Goal: Information Seeking & Learning: Learn about a topic

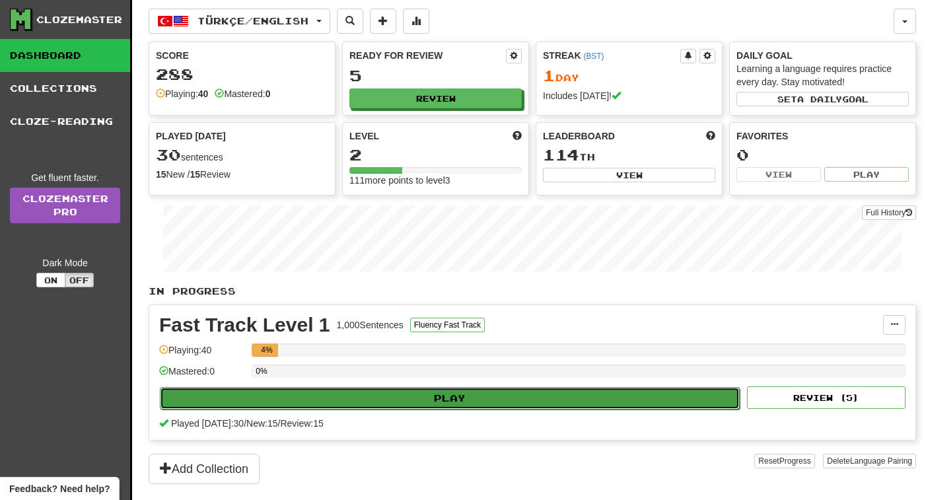
click at [426, 397] on button "Play" at bounding box center [450, 398] width 580 height 22
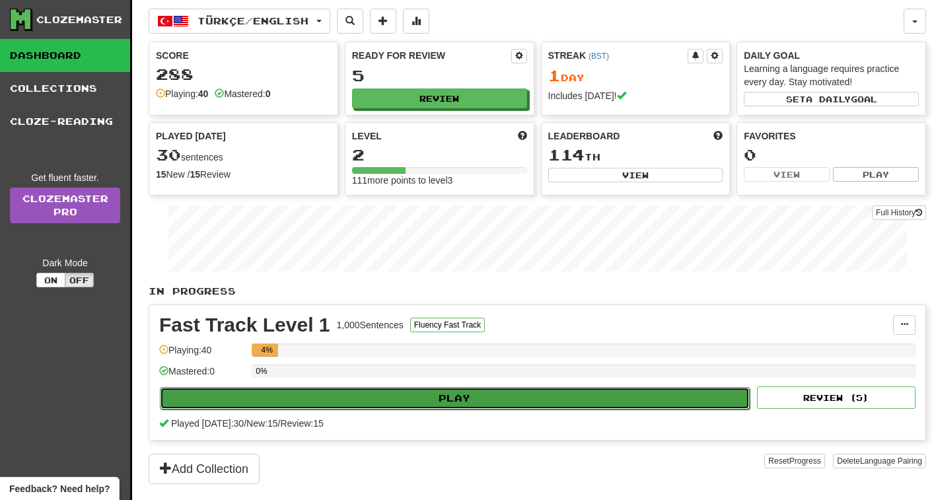
select select "**"
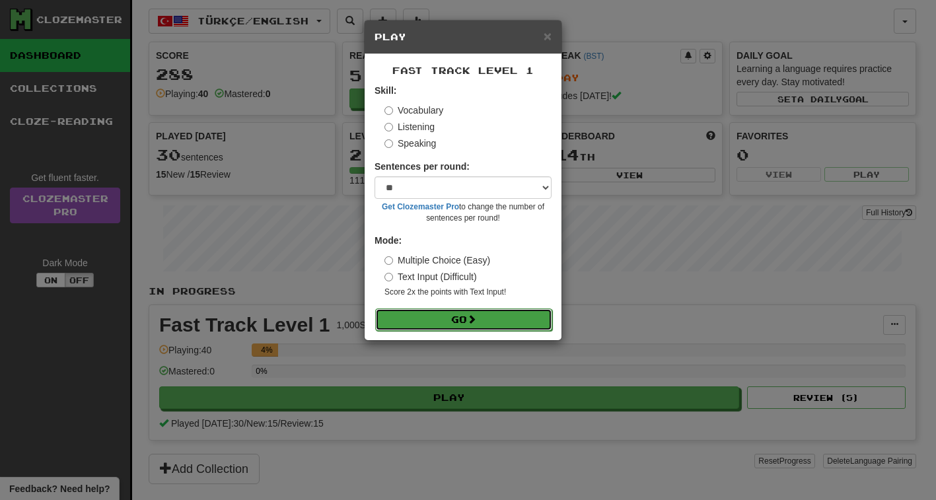
click at [467, 323] on button "Go" at bounding box center [463, 319] width 177 height 22
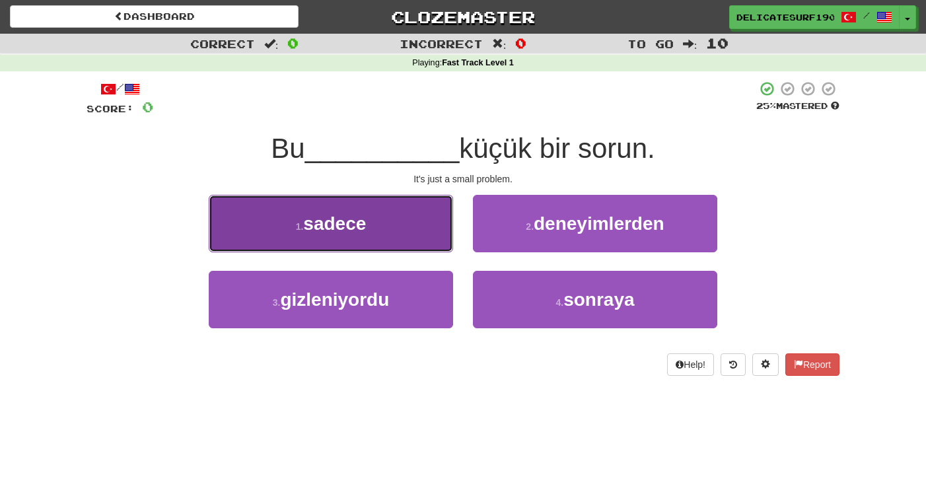
click at [381, 223] on button "1 . sadece" at bounding box center [331, 223] width 244 height 57
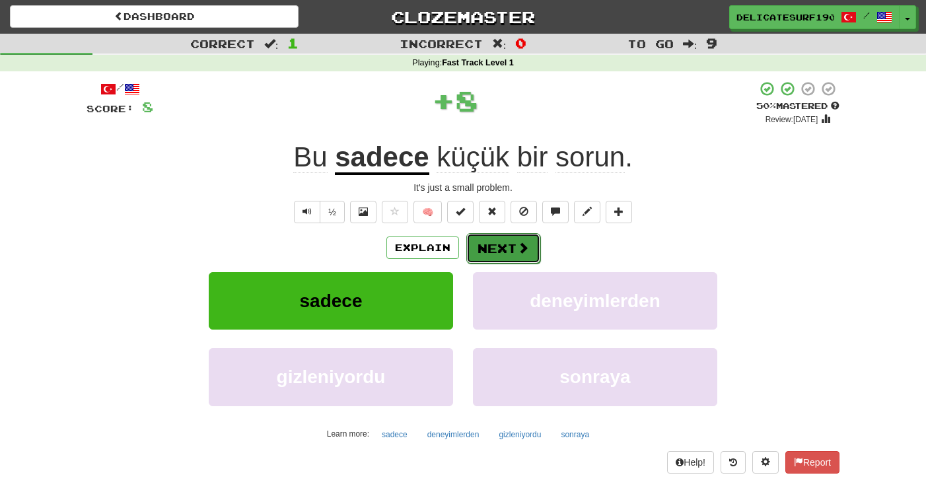
click at [526, 249] on span at bounding box center [523, 248] width 12 height 12
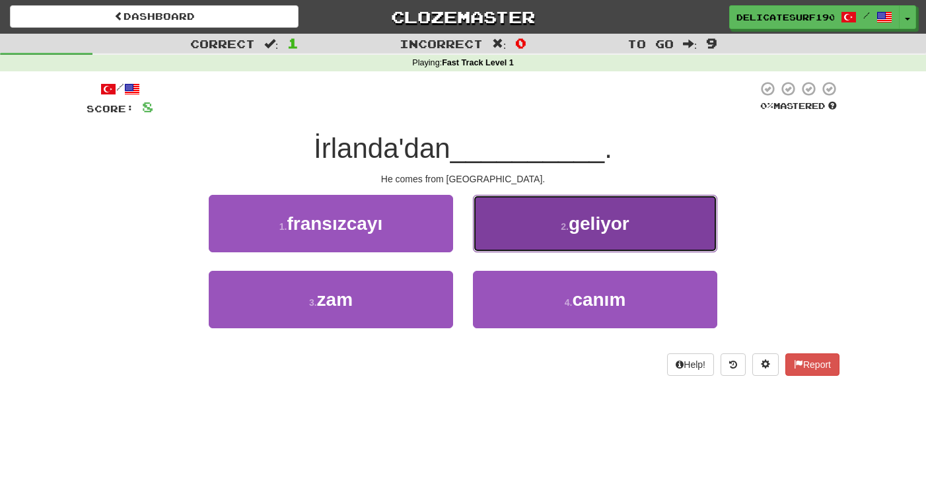
click at [594, 228] on span "geliyor" at bounding box center [599, 223] width 61 height 20
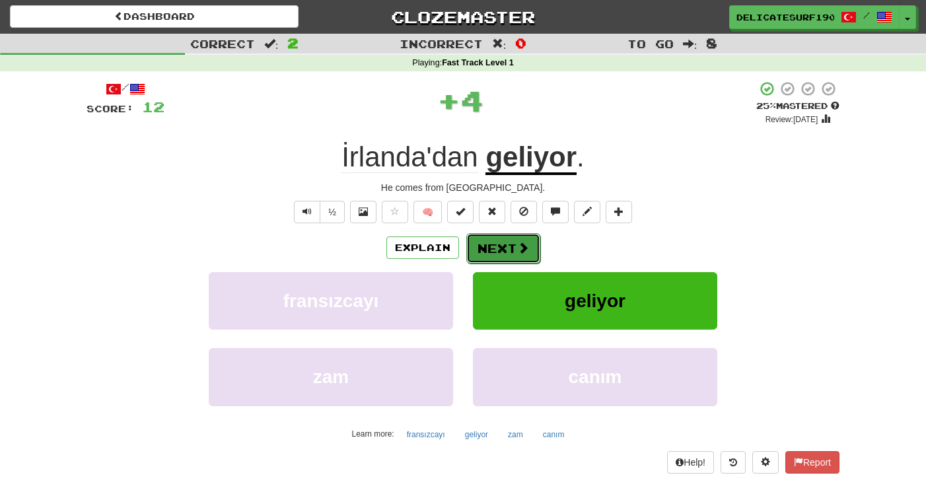
click at [503, 254] on button "Next" at bounding box center [503, 248] width 74 height 30
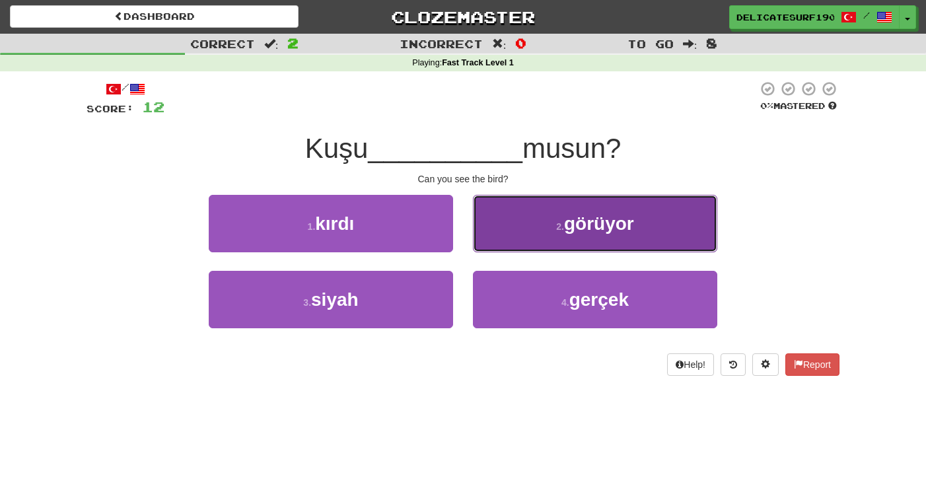
click at [599, 235] on button "2 . görüyor" at bounding box center [595, 223] width 244 height 57
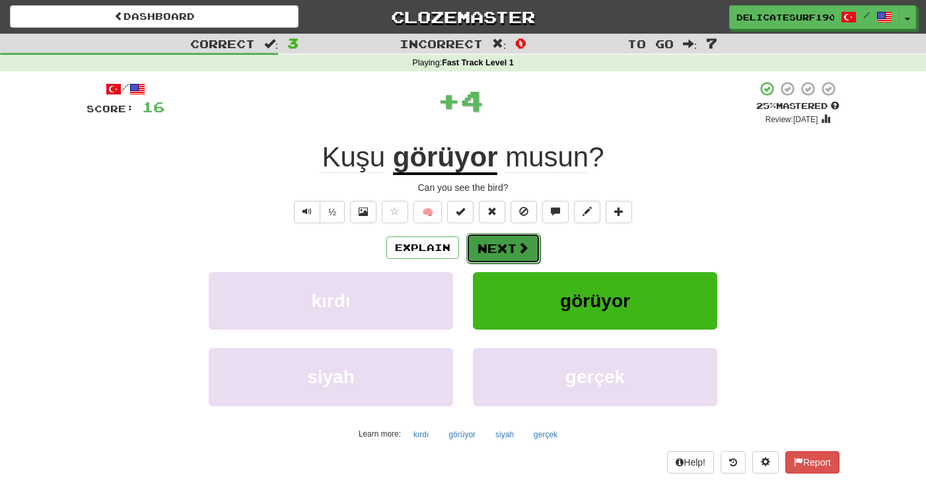
click at [523, 251] on span at bounding box center [523, 248] width 12 height 12
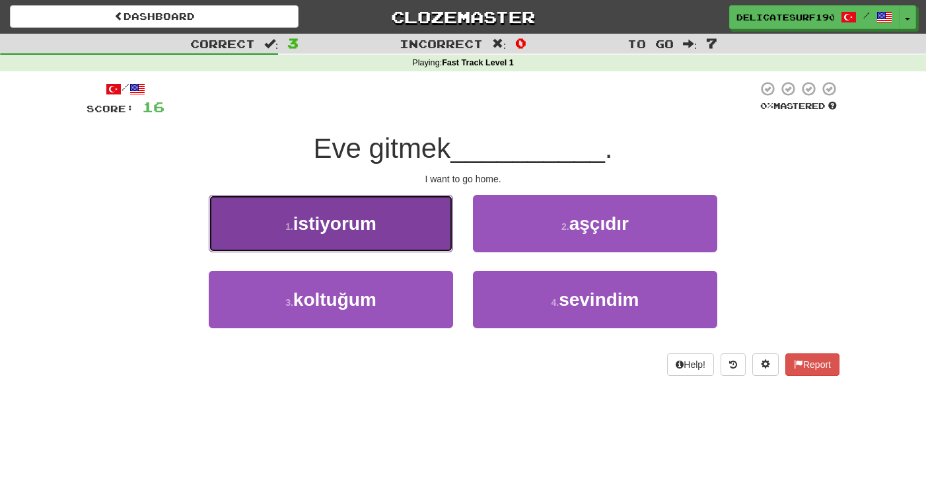
click at [353, 213] on span "istiyorum" at bounding box center [334, 223] width 83 height 20
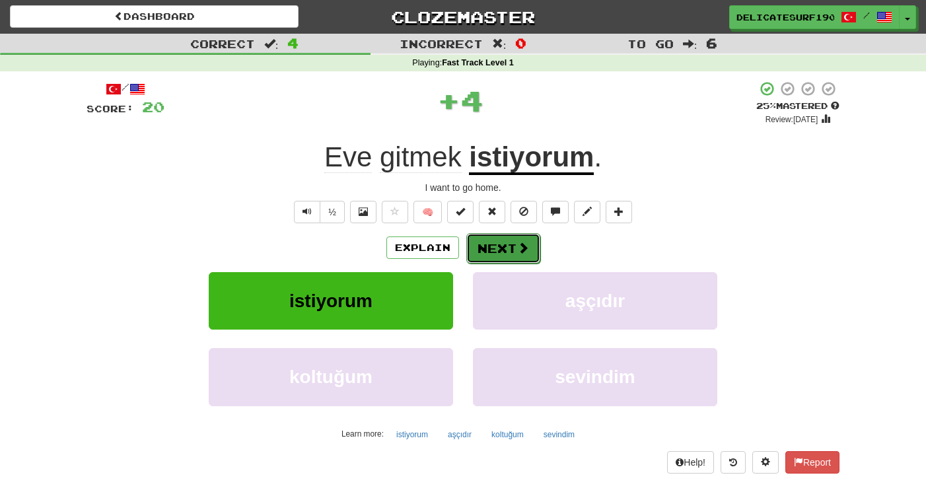
click at [532, 256] on button "Next" at bounding box center [503, 248] width 74 height 30
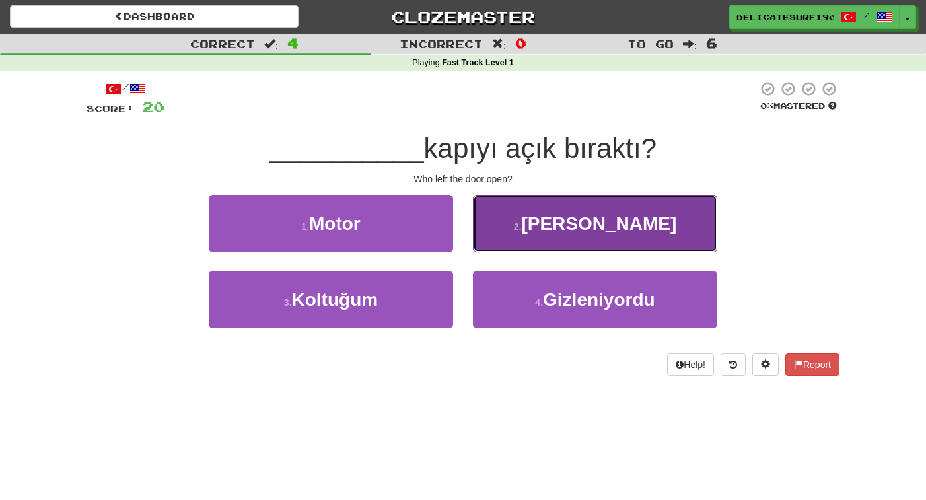
click at [606, 219] on span "[PERSON_NAME]" at bounding box center [598, 223] width 155 height 20
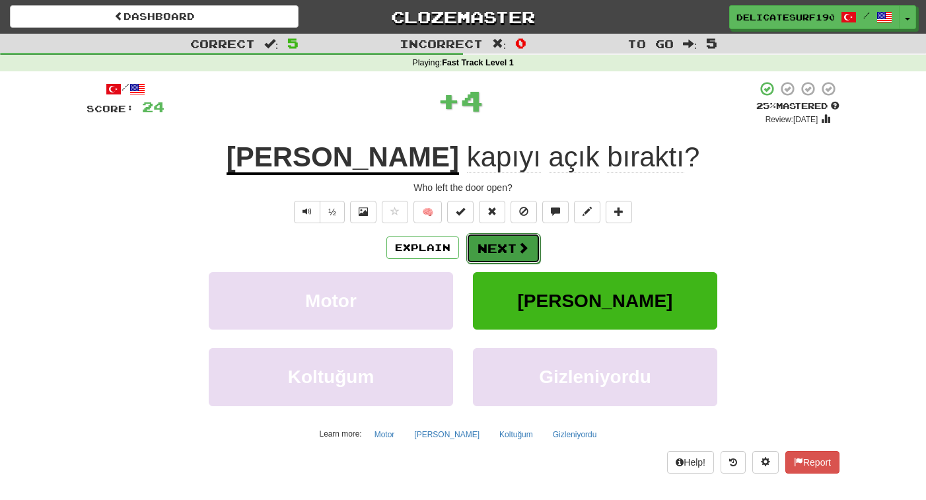
click at [511, 251] on button "Next" at bounding box center [503, 248] width 74 height 30
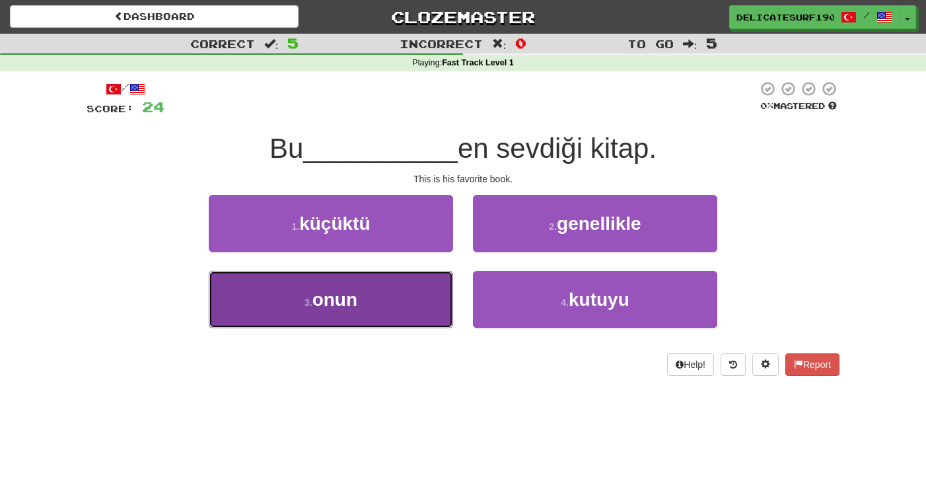
click at [408, 303] on button "3 . onun" at bounding box center [331, 299] width 244 height 57
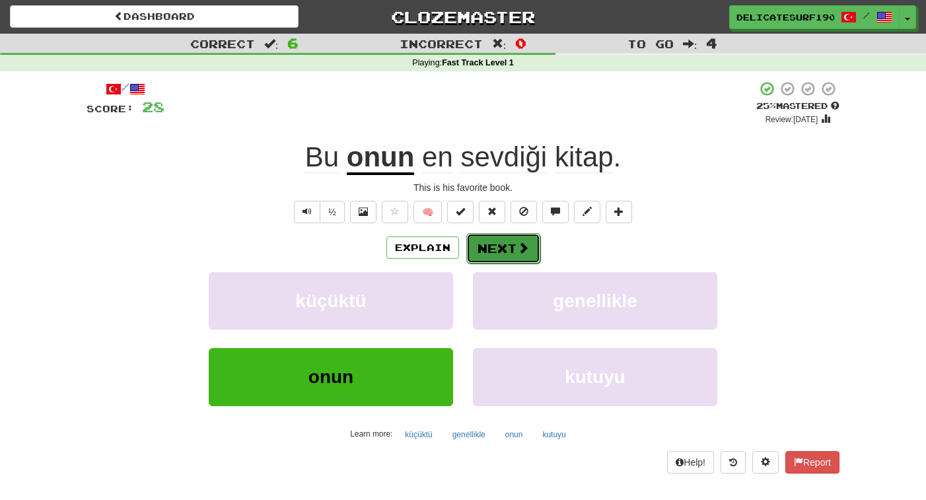
click at [523, 252] on span at bounding box center [523, 248] width 12 height 12
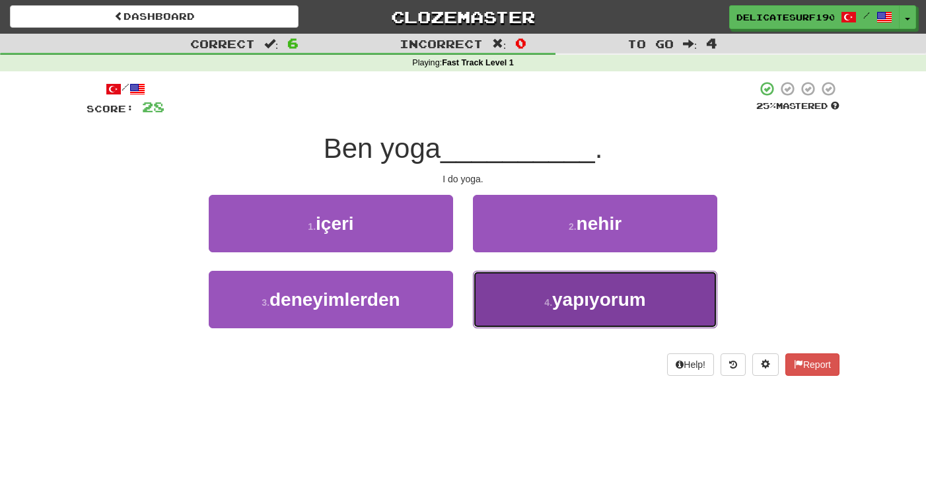
click at [583, 323] on button "4 . yapıyorum" at bounding box center [595, 299] width 244 height 57
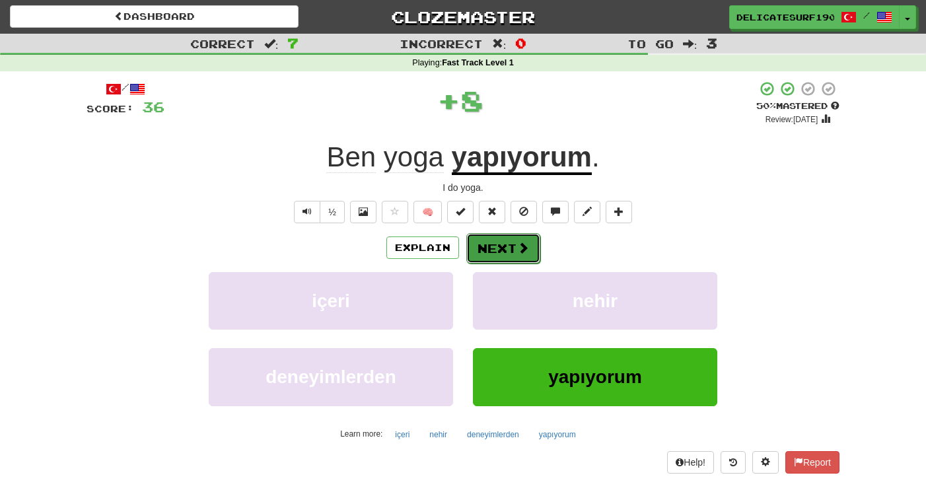
click at [515, 250] on button "Next" at bounding box center [503, 248] width 74 height 30
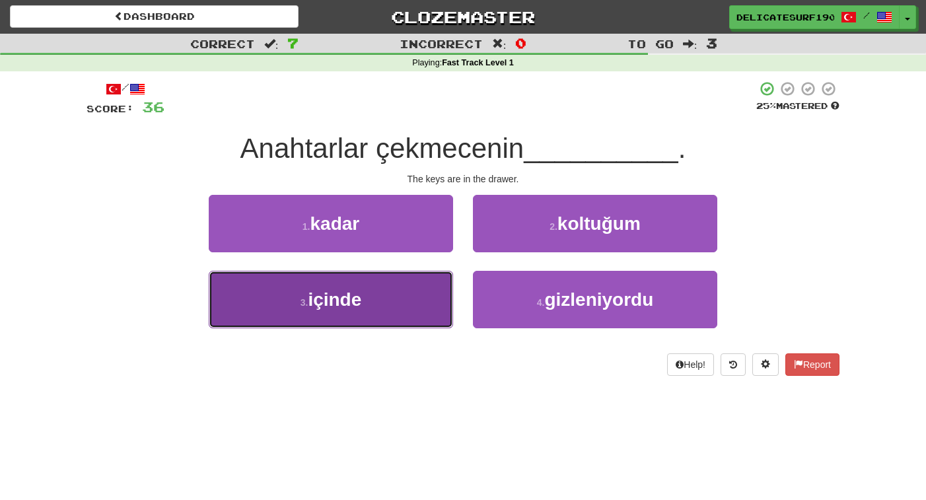
click at [388, 289] on button "3 . içinde" at bounding box center [331, 299] width 244 height 57
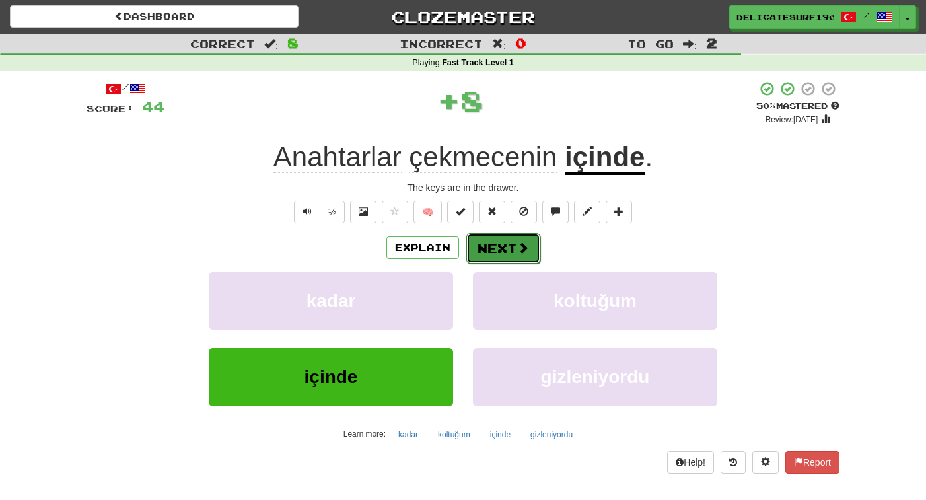
click at [508, 252] on button "Next" at bounding box center [503, 248] width 74 height 30
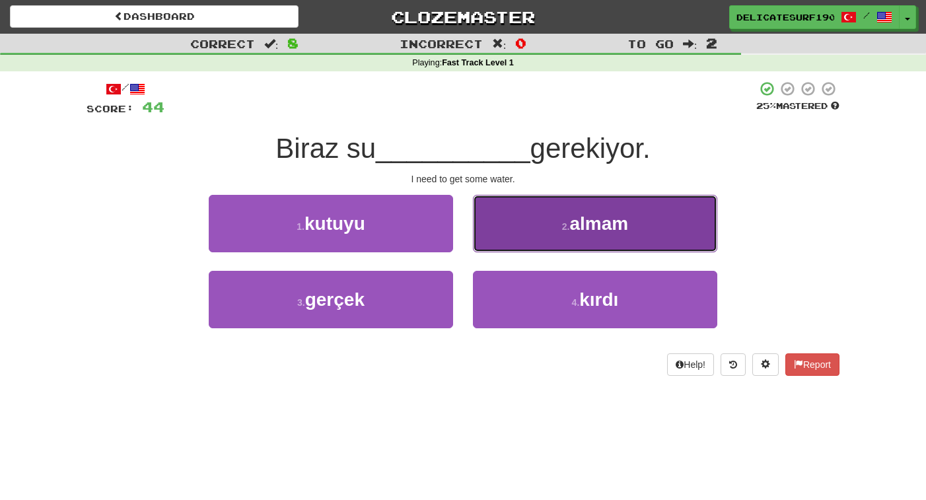
click at [623, 244] on button "2 . almam" at bounding box center [595, 223] width 244 height 57
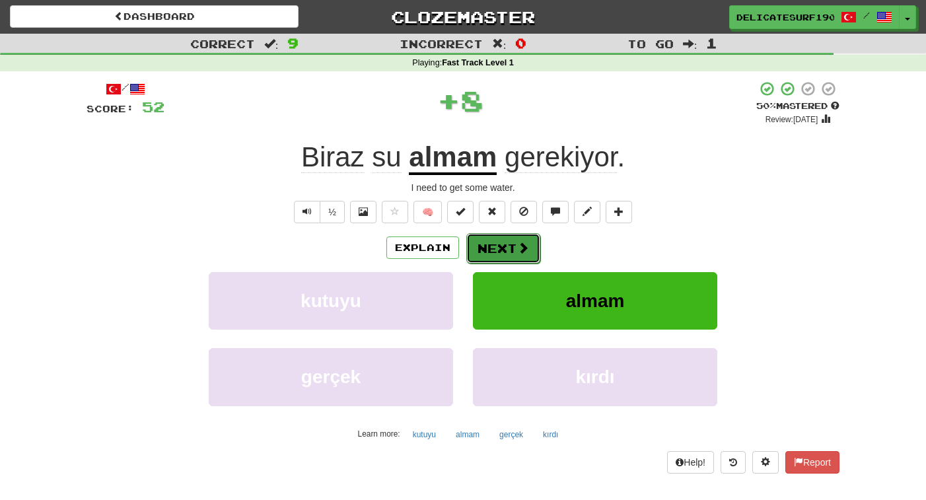
click at [532, 256] on button "Next" at bounding box center [503, 248] width 74 height 30
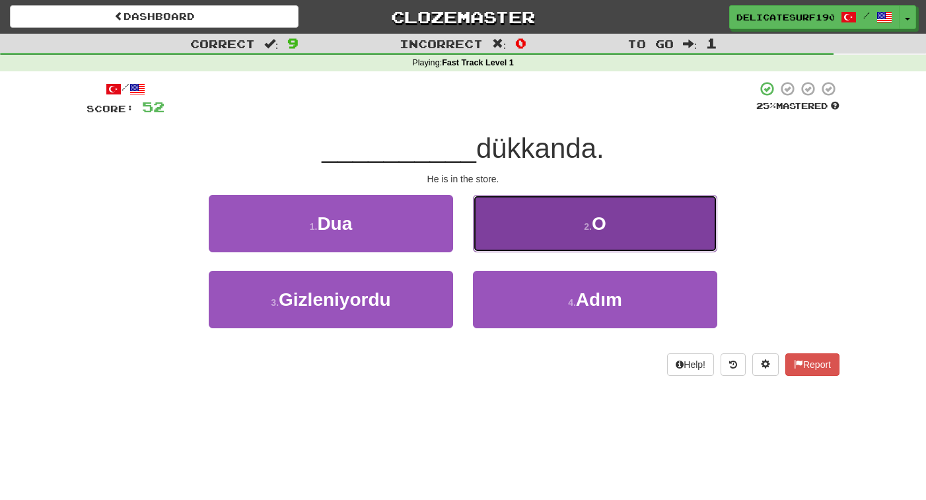
click at [579, 237] on button "2 . O" at bounding box center [595, 223] width 244 height 57
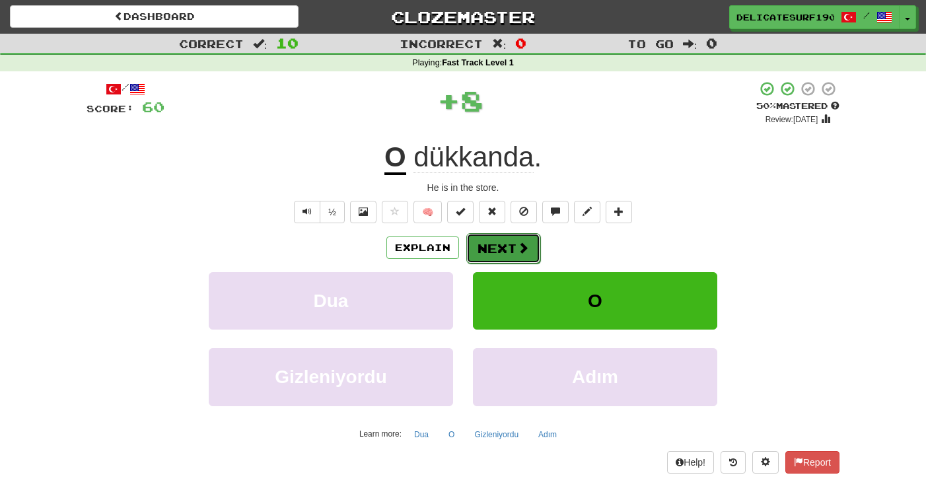
click at [507, 239] on button "Next" at bounding box center [503, 248] width 74 height 30
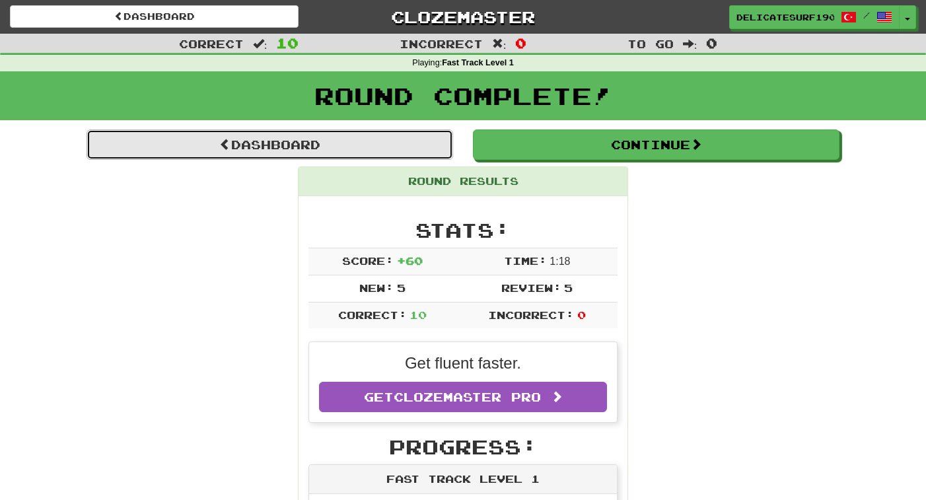
click at [356, 133] on link "Dashboard" at bounding box center [270, 144] width 367 height 30
